Goal: Transaction & Acquisition: Purchase product/service

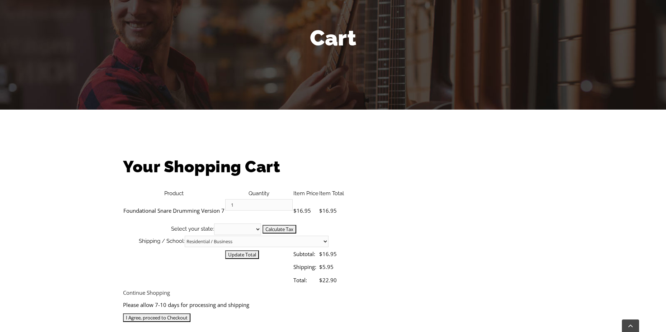
scroll to position [129, 0]
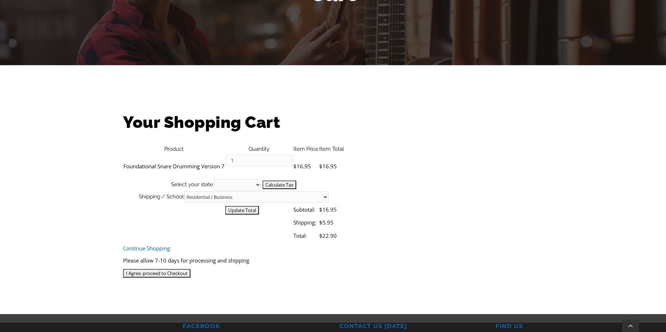
click at [157, 245] on link "Continue Shopping" at bounding box center [146, 248] width 47 height 7
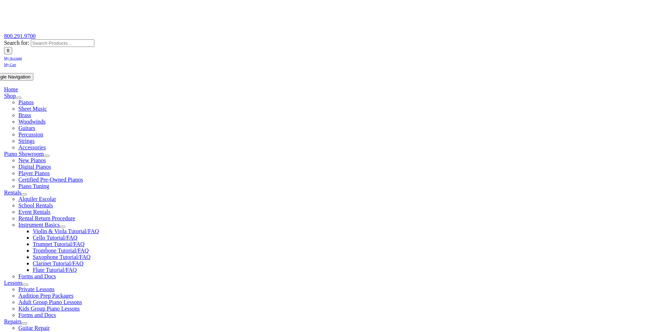
scroll to position [129, 0]
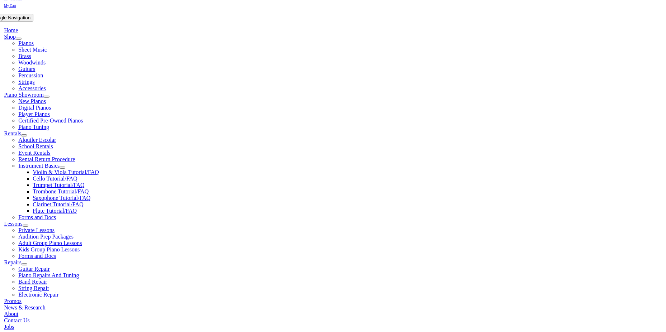
select select "PA"
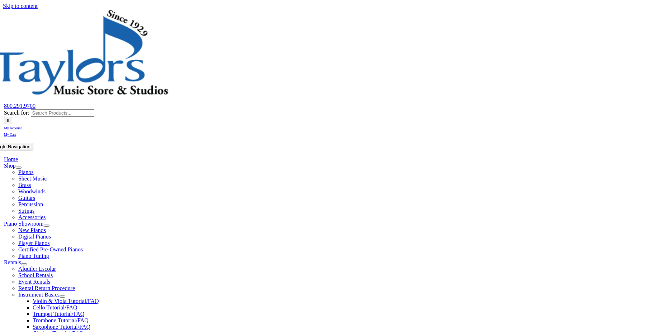
select select "PA"
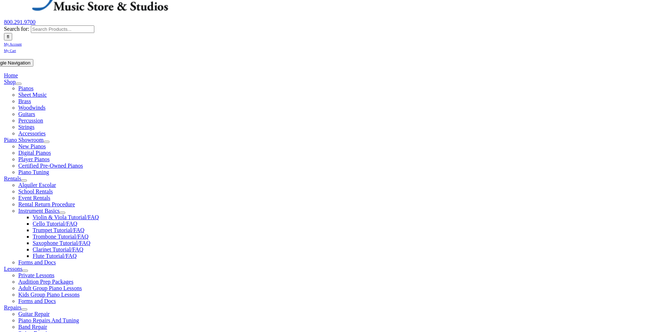
scroll to position [129, 0]
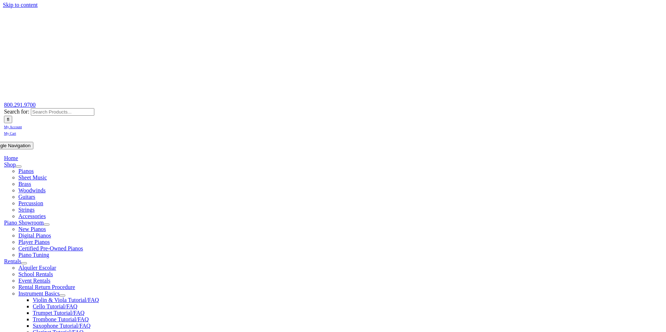
scroll to position [129, 0]
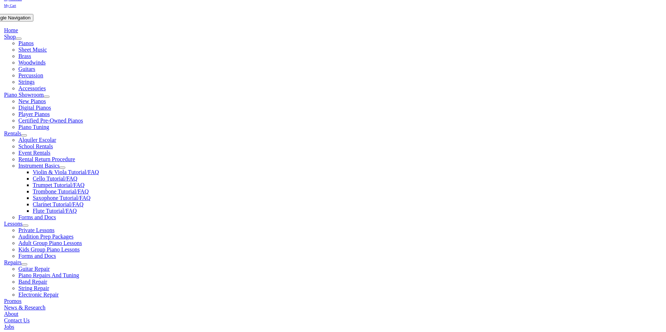
type input "[EMAIL_ADDRESS][DOMAIN_NAME]"
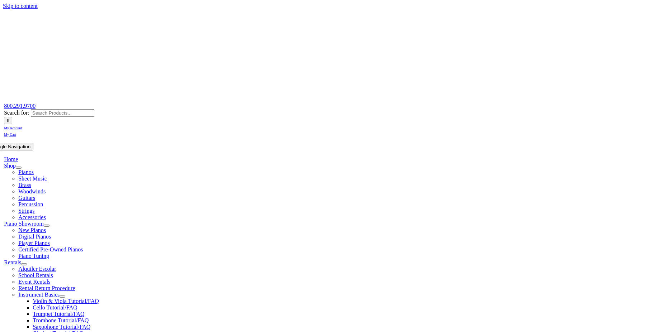
select select
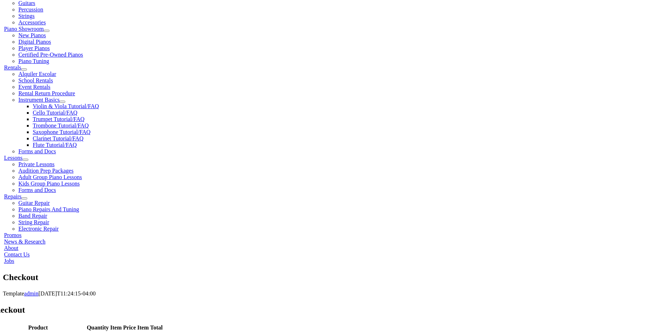
scroll to position [258, 0]
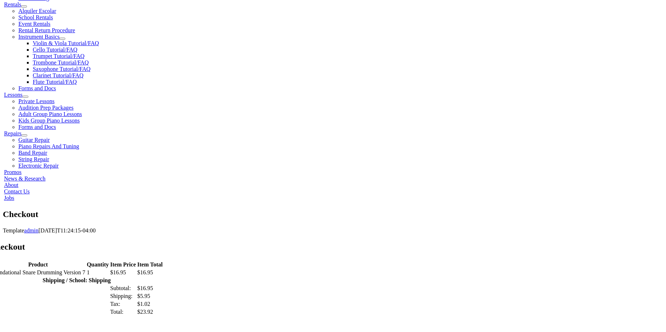
type input "[PERSON_NAME]"
type input "A [PERSON_NAME]"
type input "[STREET_ADDRESS]"
type input "Media"
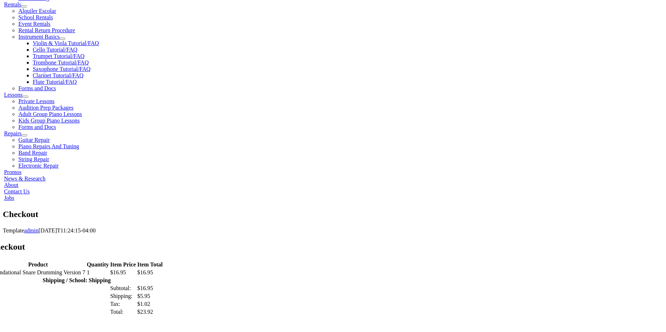
select select "PA"
type input "19063"
type input "[PERSON_NAME]"
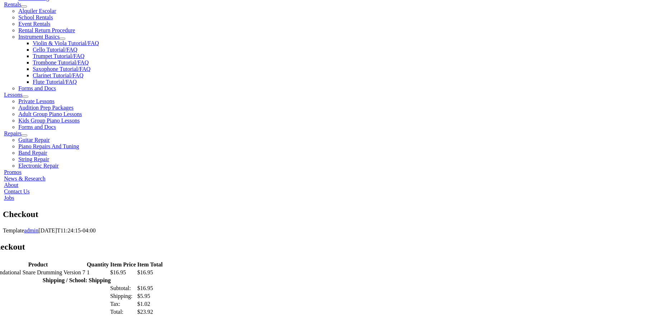
select select "visa"
type input "[CREDIT_CARD_NUMBER]"
select select "05"
select select "2030"
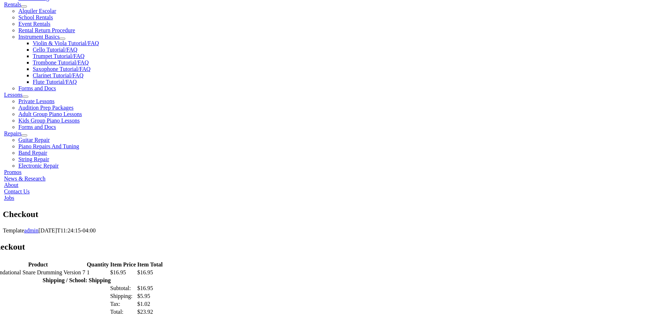
type input "955"
type input "3022421755"
type input "[EMAIL_ADDRESS][DOMAIN_NAME]"
